Goal: Register for event/course

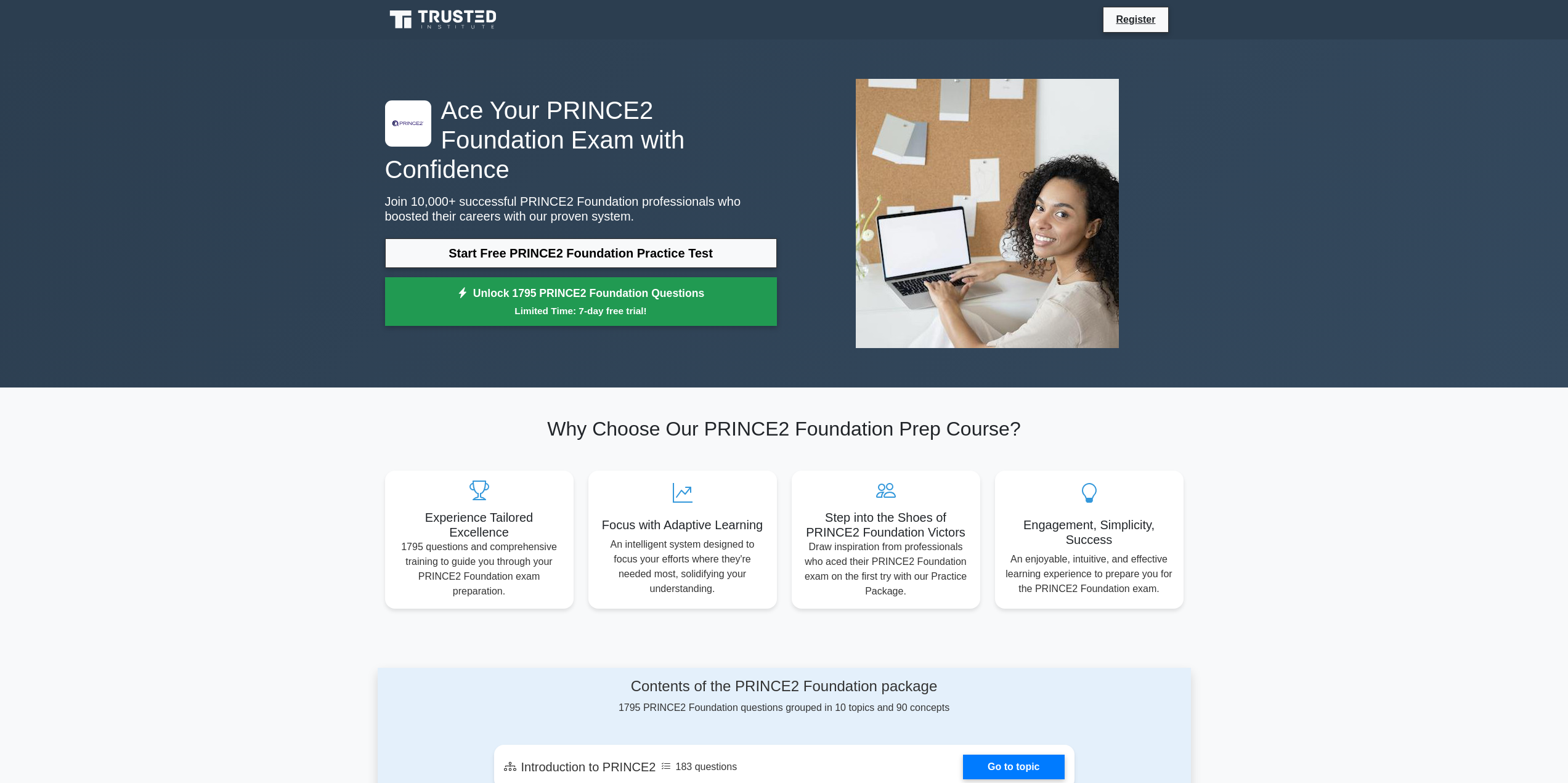
click at [656, 277] on link "Unlock 1795 PRINCE2 Foundation Questions Limited Time: 7-day free trial!" at bounding box center [580, 301] width 391 height 49
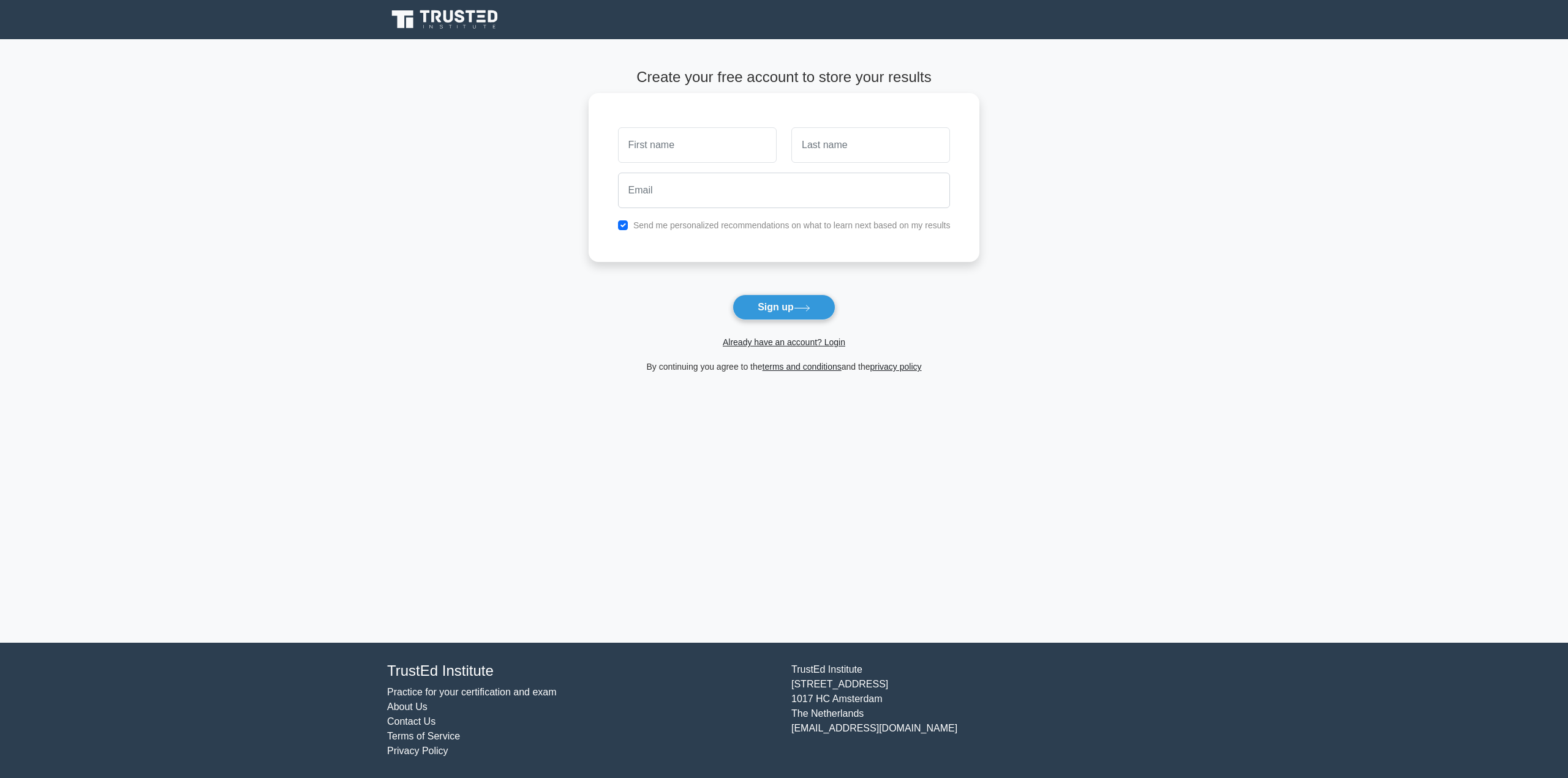
click at [706, 136] on input "text" at bounding box center [697, 145] width 159 height 35
type input "Scott"
type input "Neame"
type input "sneame@sky.com"
click at [806, 309] on icon at bounding box center [802, 308] width 17 height 6
